Goal: Transaction & Acquisition: Purchase product/service

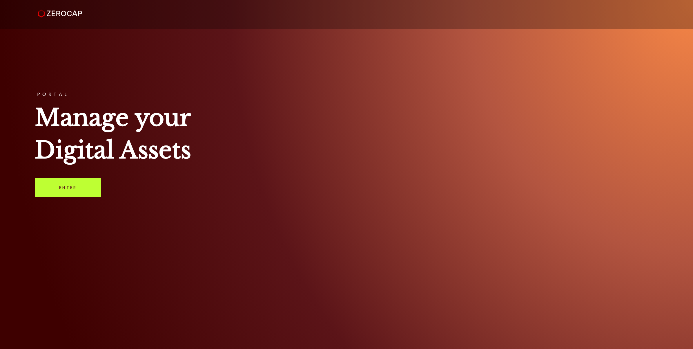
click at [62, 193] on link "Enter" at bounding box center [68, 187] width 66 height 19
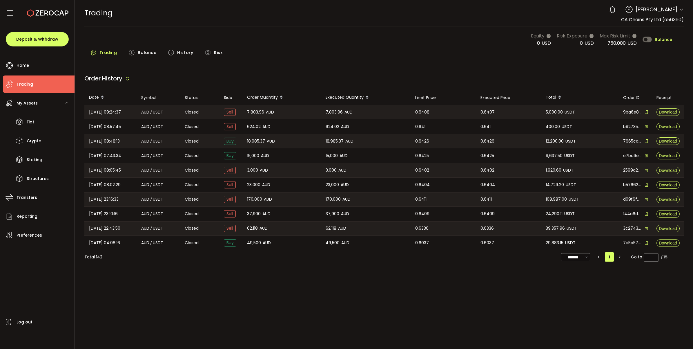
type input "***"
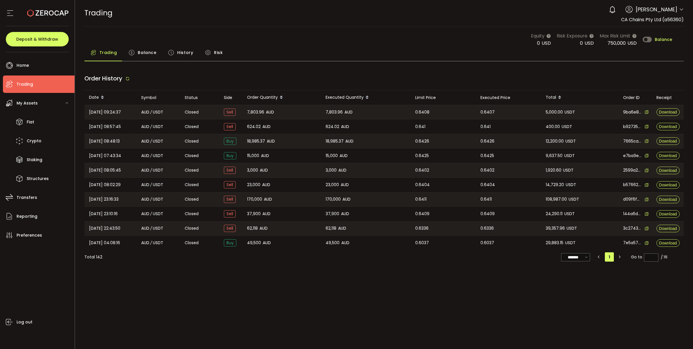
type input "***"
